Goal: Check status: Check status

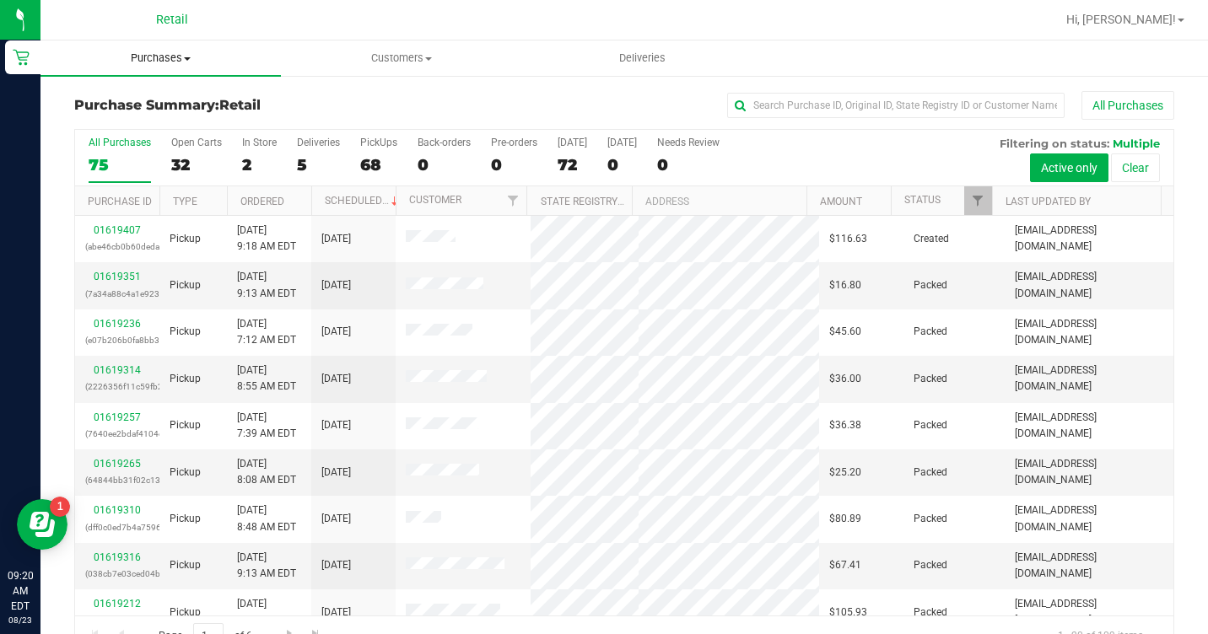
click at [169, 58] on span "Purchases" at bounding box center [160, 58] width 240 height 15
click at [146, 135] on span "All purchases" at bounding box center [100, 142] width 120 height 14
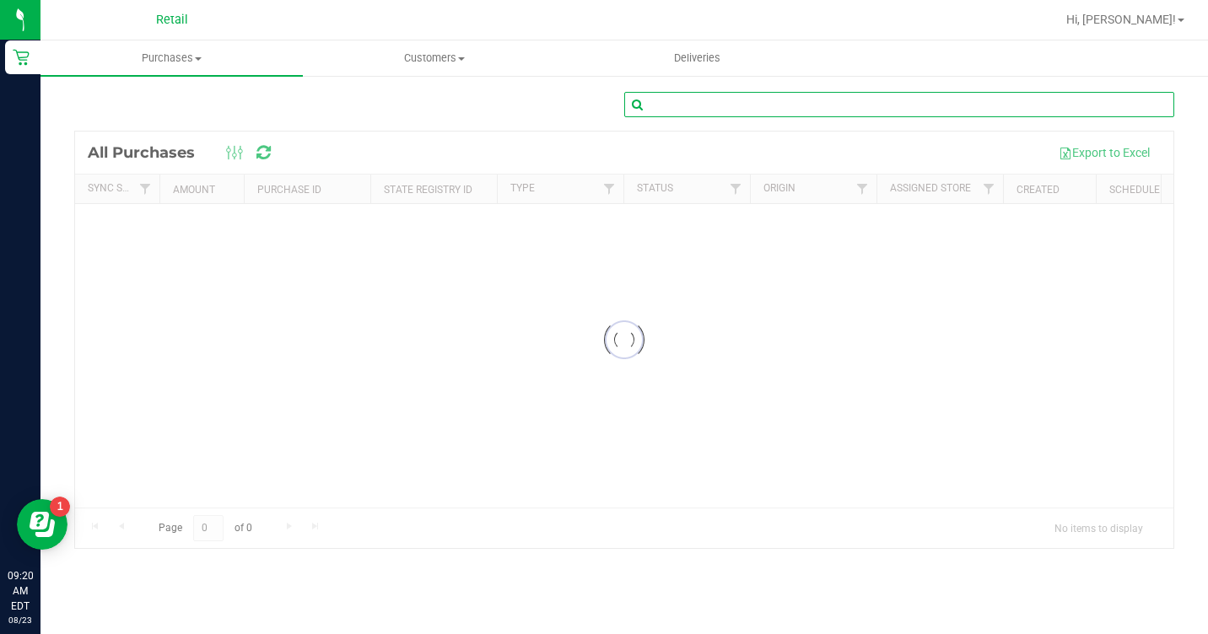
click at [816, 107] on input "text" at bounding box center [899, 104] width 550 height 25
type input "i"
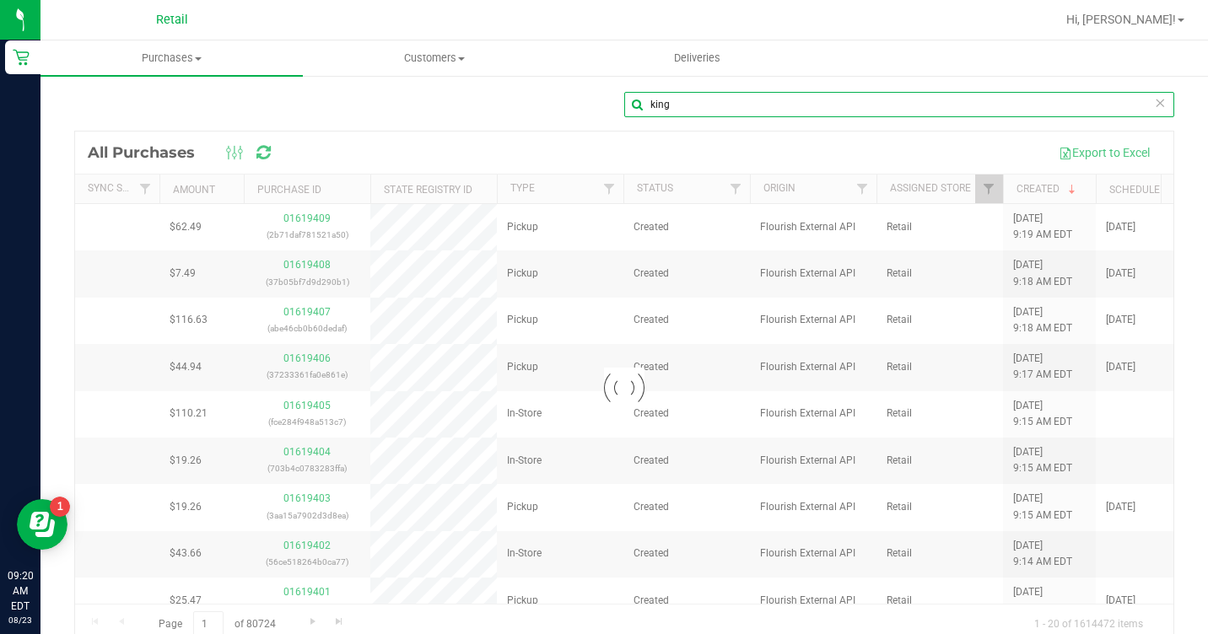
type input "king"
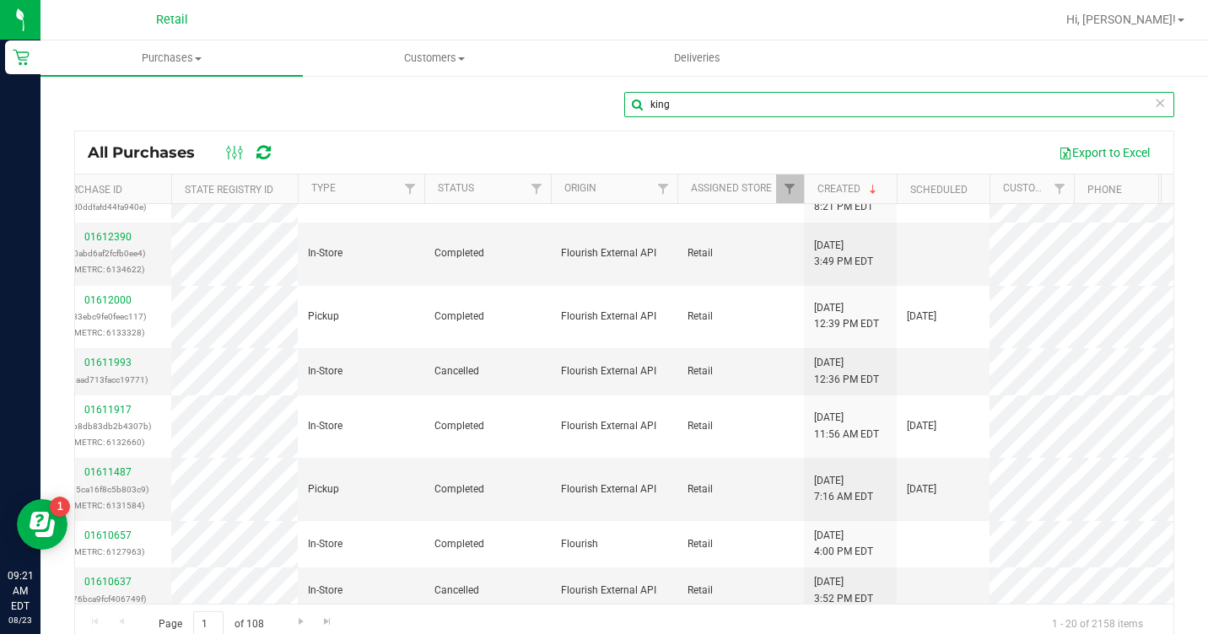
scroll to position [222, 199]
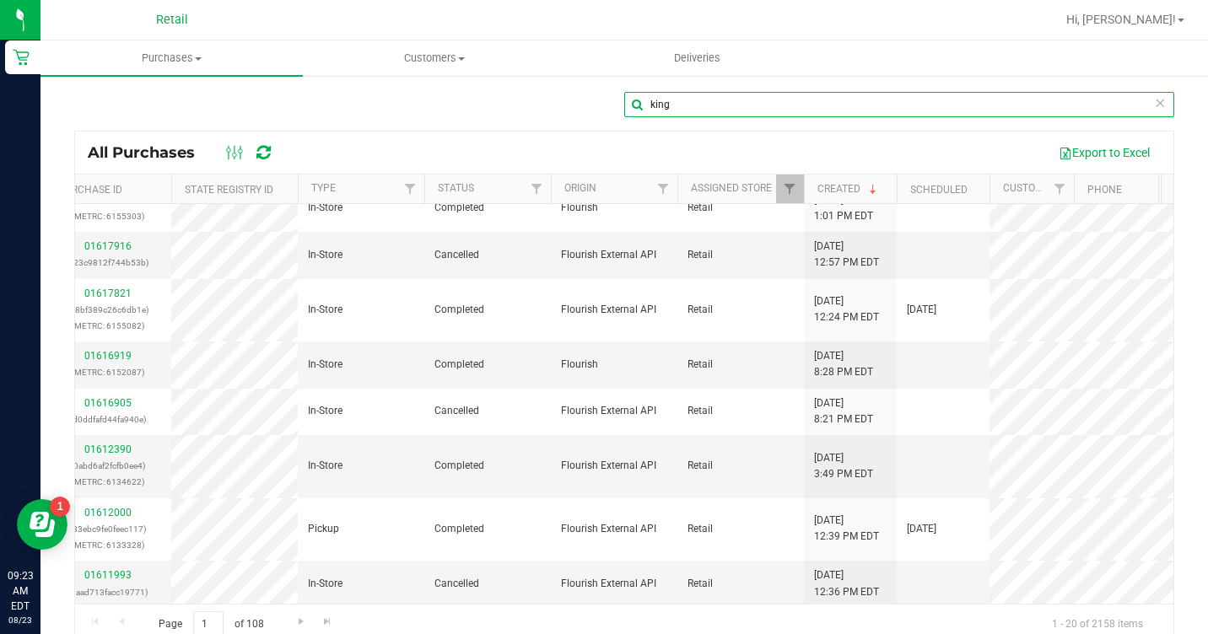
click at [686, 105] on input "king" at bounding box center [899, 104] width 550 height 25
